Goal: Task Accomplishment & Management: Complete application form

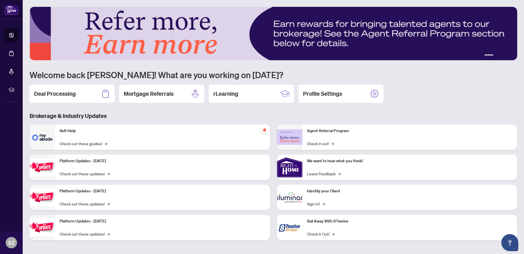
click at [58, 93] on h2 "Deal Processing" at bounding box center [55, 94] width 42 height 8
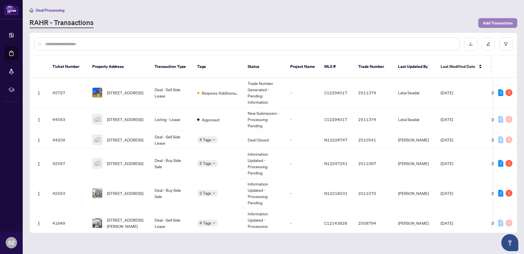
click at [500, 22] on span "Add Transaction" at bounding box center [498, 22] width 30 height 9
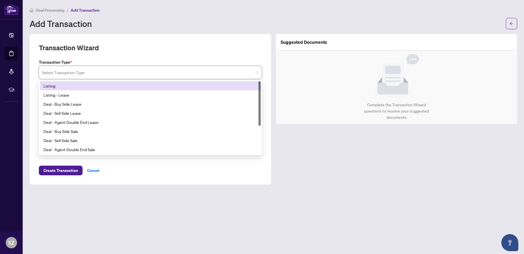
click at [57, 70] on input "search" at bounding box center [147, 73] width 211 height 12
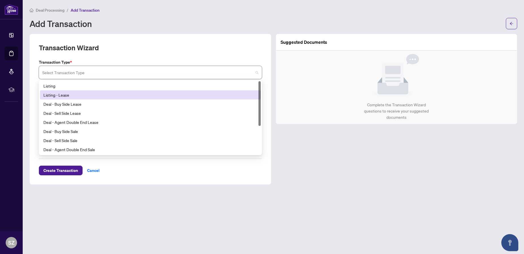
click at [65, 94] on div "Listing - Lease" at bounding box center [150, 95] width 214 height 6
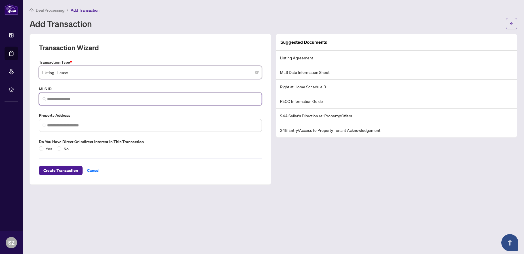
click at [60, 98] on input "search" at bounding box center [152, 99] width 211 height 6
type input "*********"
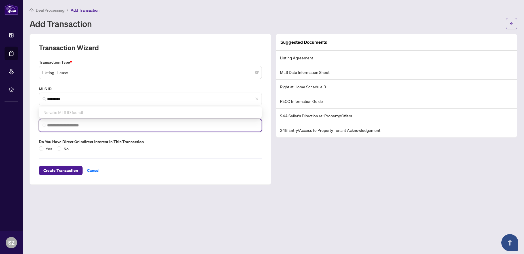
click at [56, 125] on input "search" at bounding box center [152, 125] width 211 height 6
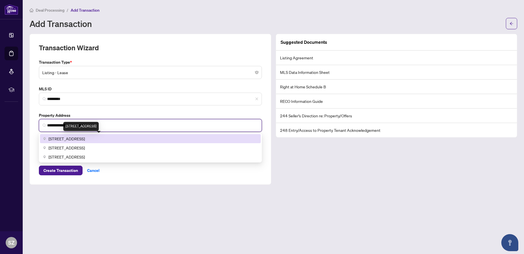
click at [85, 138] on span "[STREET_ADDRESS]" at bounding box center [67, 138] width 36 height 6
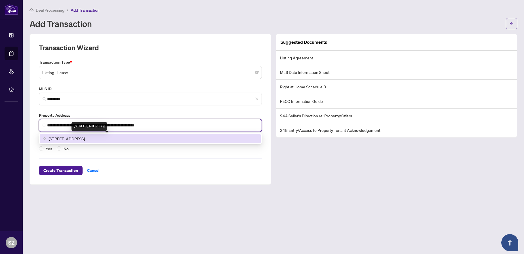
click at [85, 138] on span "[STREET_ADDRESS]" at bounding box center [67, 138] width 36 height 6
type input "**********"
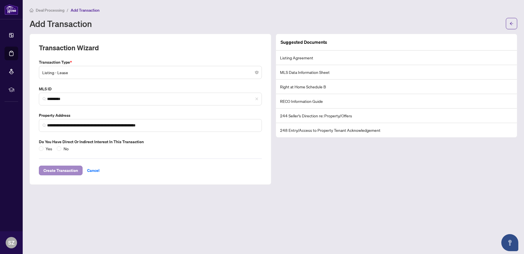
click at [60, 167] on span "Create Transaction" at bounding box center [60, 170] width 35 height 9
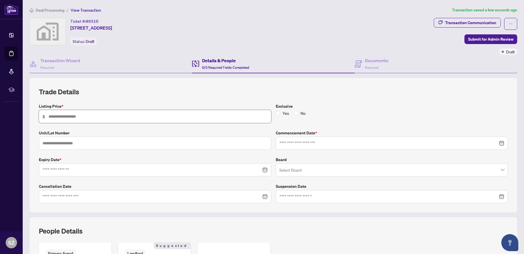
click at [62, 116] on input "text" at bounding box center [158, 116] width 219 height 6
type input "*****"
click at [292, 141] on input at bounding box center [388, 143] width 219 height 6
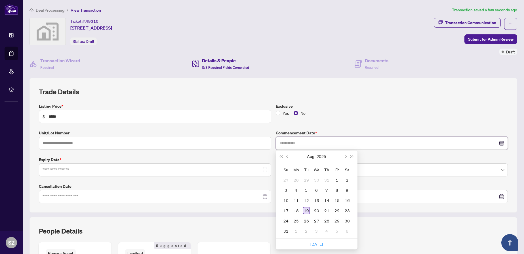
type input "**********"
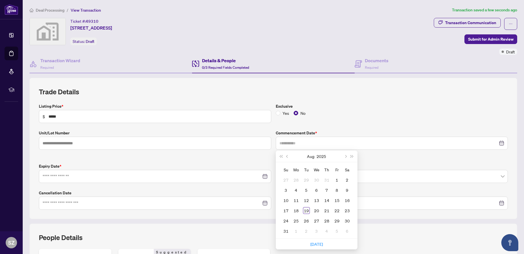
drag, startPoint x: 306, startPoint y: 210, endPoint x: 248, endPoint y: 201, distance: 58.4
click at [306, 210] on div "19" at bounding box center [306, 210] width 7 height 7
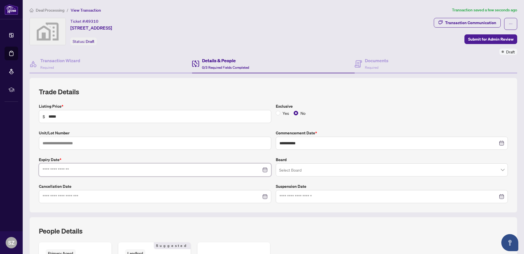
click at [83, 169] on input at bounding box center [152, 170] width 219 height 6
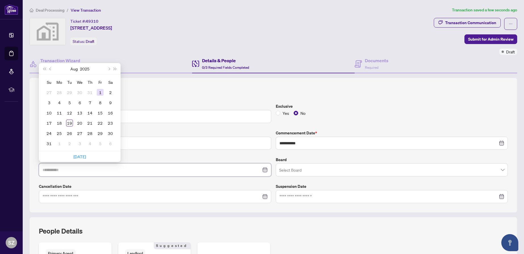
type input "**********"
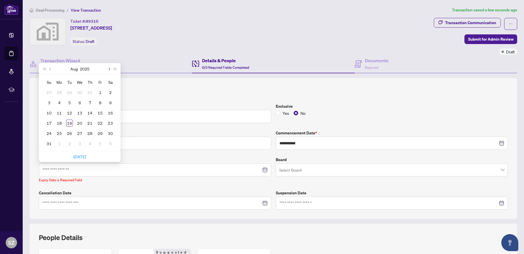
click at [111, 67] on button "Next month (PageDown)" at bounding box center [109, 68] width 6 height 11
type input "**********"
drag, startPoint x: 59, startPoint y: 122, endPoint x: 96, endPoint y: 131, distance: 37.4
click at [59, 122] on div "20" at bounding box center [59, 122] width 7 height 7
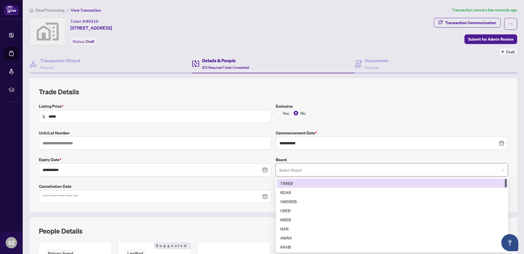
click at [300, 169] on input "search" at bounding box center [389, 170] width 220 height 12
drag, startPoint x: 289, startPoint y: 182, endPoint x: 289, endPoint y: 187, distance: 4.3
click at [289, 182] on div "TRREB" at bounding box center [391, 183] width 223 height 6
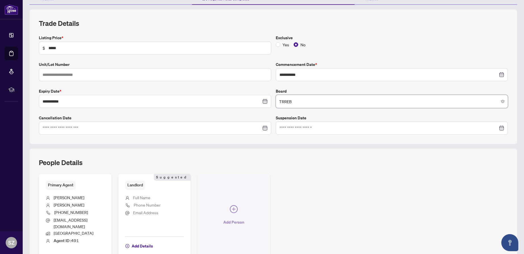
scroll to position [72, 0]
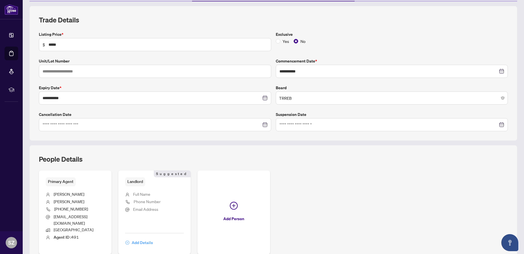
click at [139, 238] on span "Add Details" at bounding box center [142, 242] width 21 height 9
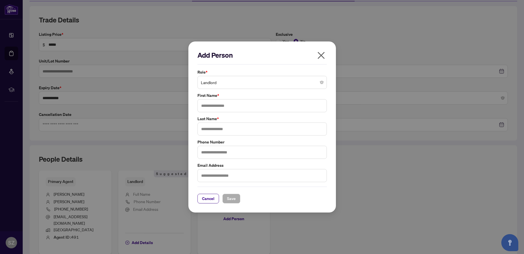
scroll to position [0, 0]
type input "**********"
type input "*****"
drag, startPoint x: 234, startPoint y: 197, endPoint x: 305, endPoint y: 216, distance: 73.6
click at [234, 197] on span "Save" at bounding box center [231, 198] width 9 height 9
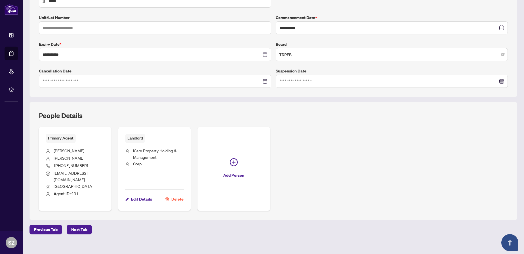
scroll to position [115, 0]
click at [80, 225] on span "Next Tab" at bounding box center [79, 229] width 16 height 9
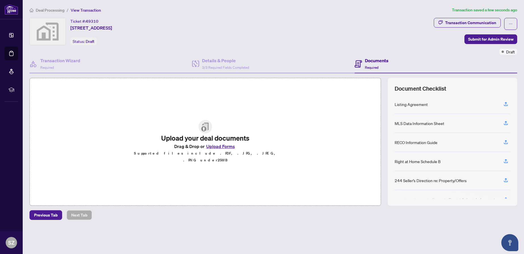
click at [414, 104] on div "Listing Agreement" at bounding box center [411, 104] width 33 height 6
click at [506, 104] on icon "button" at bounding box center [505, 103] width 5 height 5
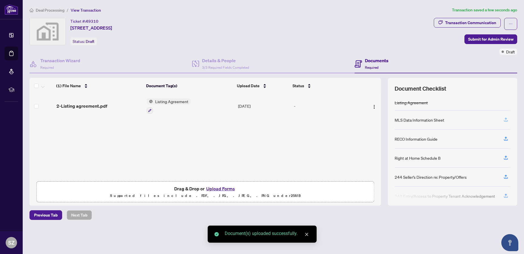
click at [506, 119] on icon "button" at bounding box center [505, 119] width 5 height 5
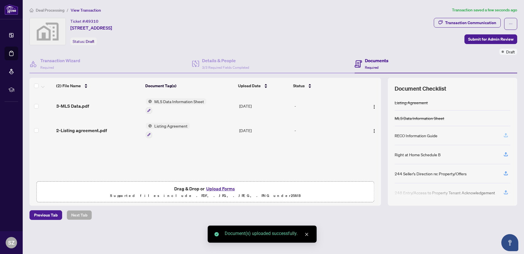
click at [506, 135] on icon "button" at bounding box center [505, 135] width 5 height 5
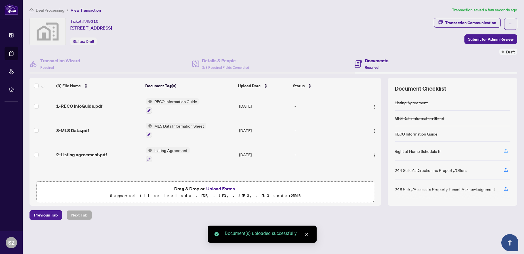
click at [506, 150] on icon "button" at bounding box center [506, 150] width 2 height 3
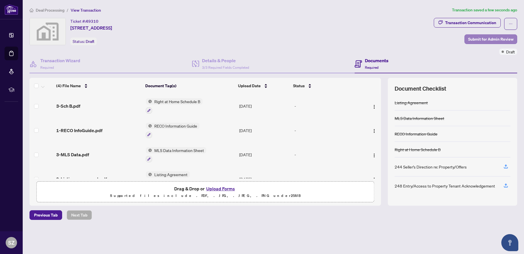
click at [476, 38] on span "Submit for Admin Review" at bounding box center [490, 39] width 45 height 9
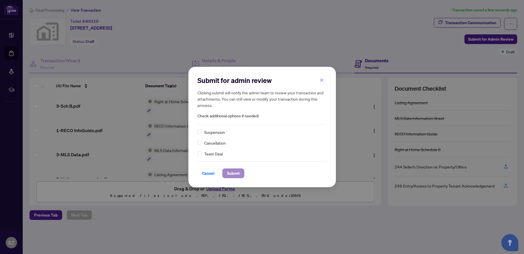
click at [233, 173] on span "Submit" at bounding box center [233, 173] width 13 height 9
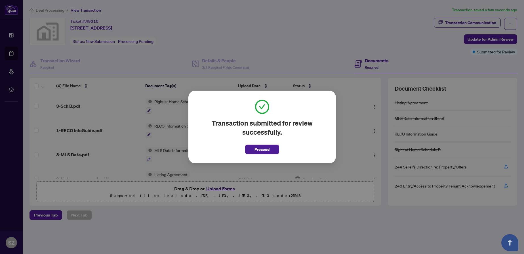
click at [269, 31] on div "Transaction submitted for review successfully. Proceed Cancel OK" at bounding box center [262, 127] width 524 height 254
drag, startPoint x: 262, startPoint y: 149, endPoint x: 269, endPoint y: 148, distance: 7.8
click at [262, 149] on span "Proceed" at bounding box center [262, 149] width 15 height 9
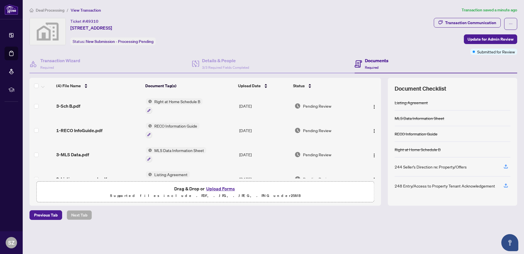
click at [53, 9] on span "Deal Processing" at bounding box center [50, 10] width 29 height 5
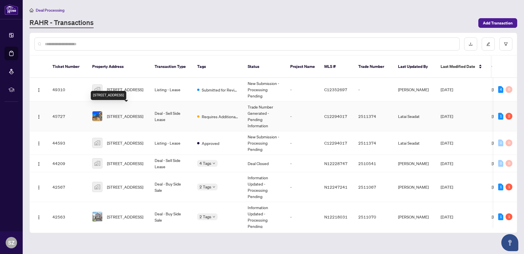
click at [118, 113] on span "[STREET_ADDRESS]" at bounding box center [125, 116] width 36 height 6
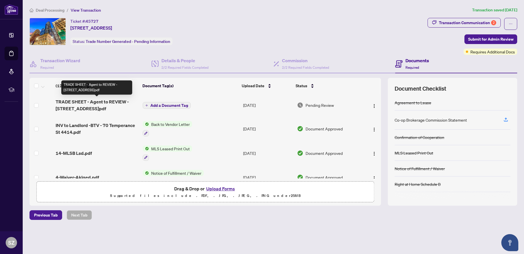
click at [79, 101] on span "TRADE SHEET - Agent to REVIEW - [STREET_ADDRESS]pdf" at bounding box center [97, 105] width 83 height 14
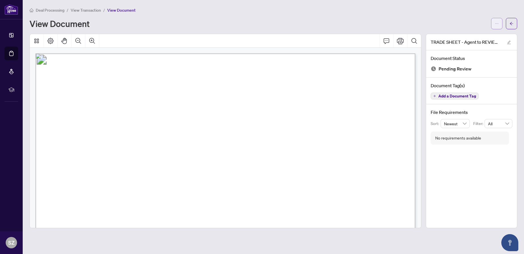
click at [497, 22] on icon "ellipsis" at bounding box center [497, 24] width 4 height 4
click at [468, 35] on span "Download" at bounding box center [476, 36] width 43 height 6
click at [80, 10] on span "View Transaction" at bounding box center [86, 10] width 30 height 5
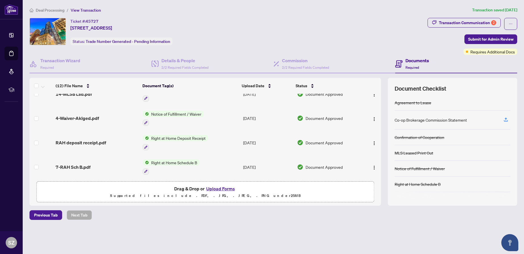
scroll to position [60, 0]
click at [482, 21] on div "Transaction Communication 2" at bounding box center [467, 22] width 57 height 9
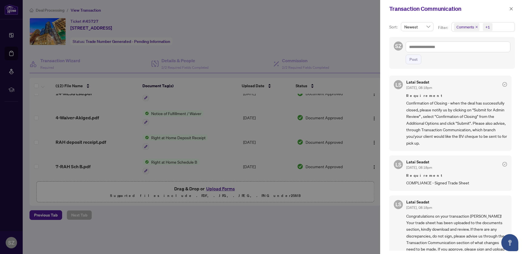
scroll to position [0, 0]
click at [348, 30] on div at bounding box center [262, 127] width 524 height 254
click at [512, 8] on icon "close" at bounding box center [511, 9] width 4 height 4
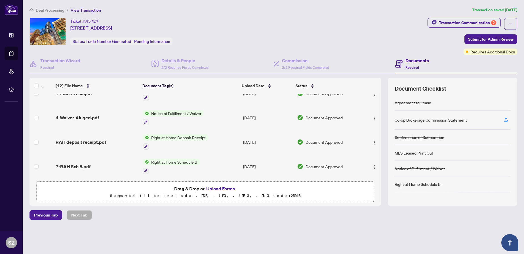
click at [218, 189] on button "Upload Forms" at bounding box center [221, 188] width 32 height 7
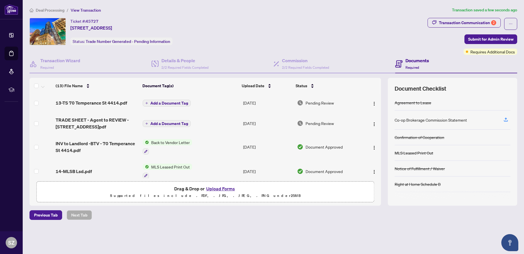
click at [162, 103] on span "Add a Document Tag" at bounding box center [169, 103] width 38 height 4
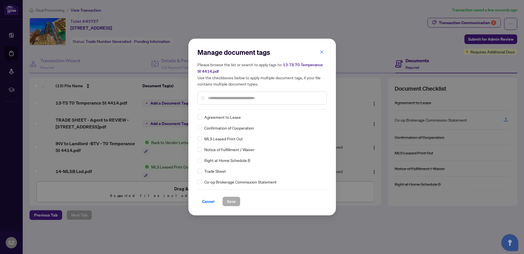
click at [213, 98] on input "text" at bounding box center [265, 98] width 114 height 6
click at [231, 201] on span "Save" at bounding box center [231, 201] width 9 height 9
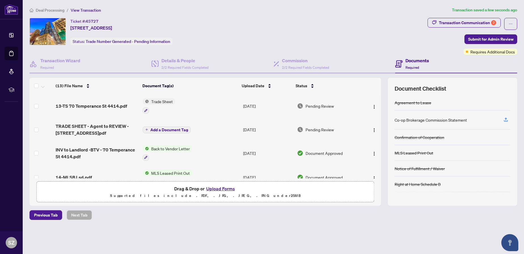
click at [45, 11] on span "Deal Processing" at bounding box center [50, 10] width 29 height 5
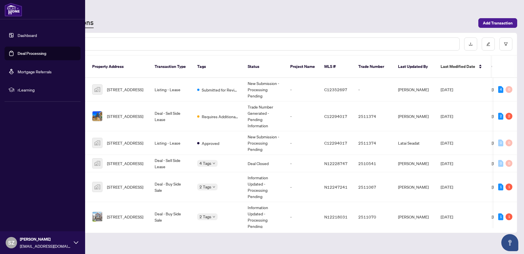
click at [15, 242] on span "SZ" at bounding box center [11, 242] width 11 height 11
click at [24, 207] on span "Logout" at bounding box center [22, 208] width 13 height 9
